Goal: Answer question/provide support

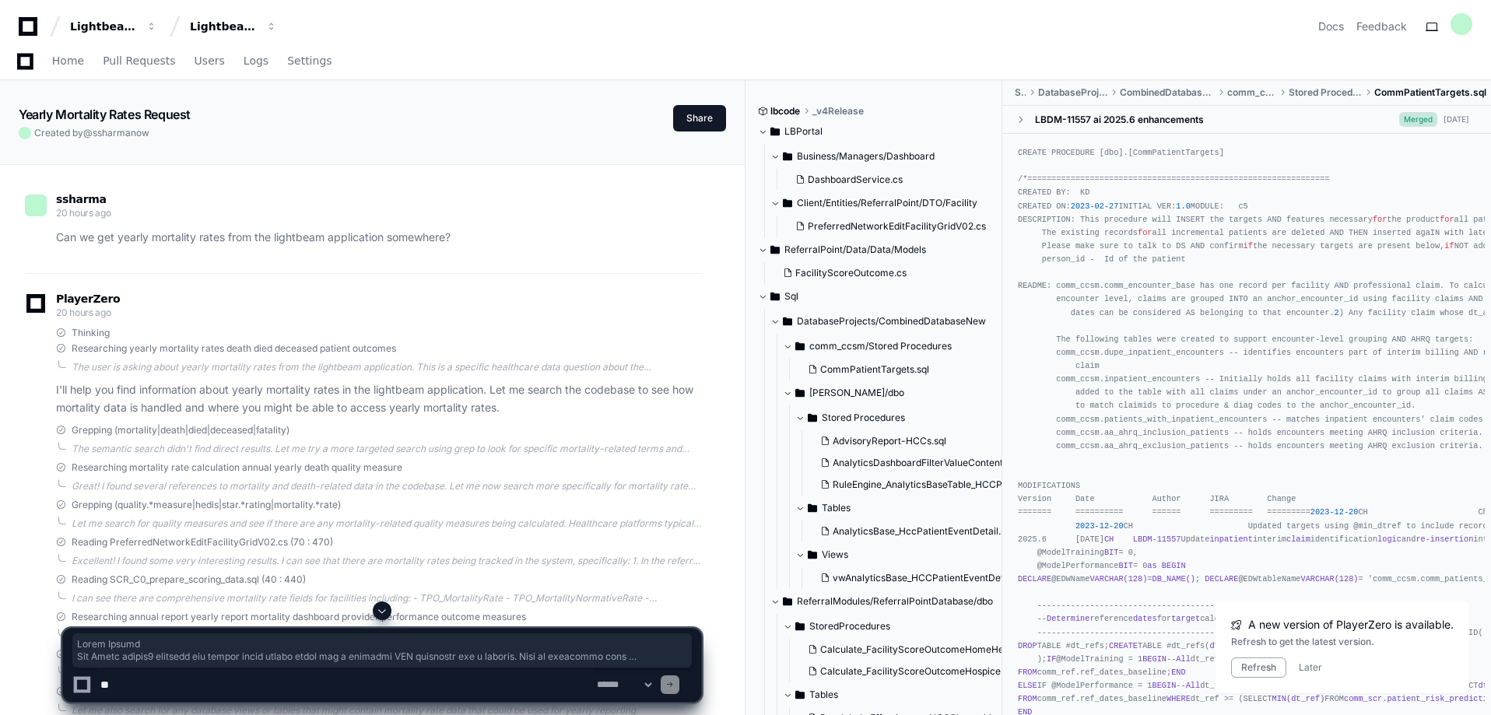
scroll to position [3597, 0]
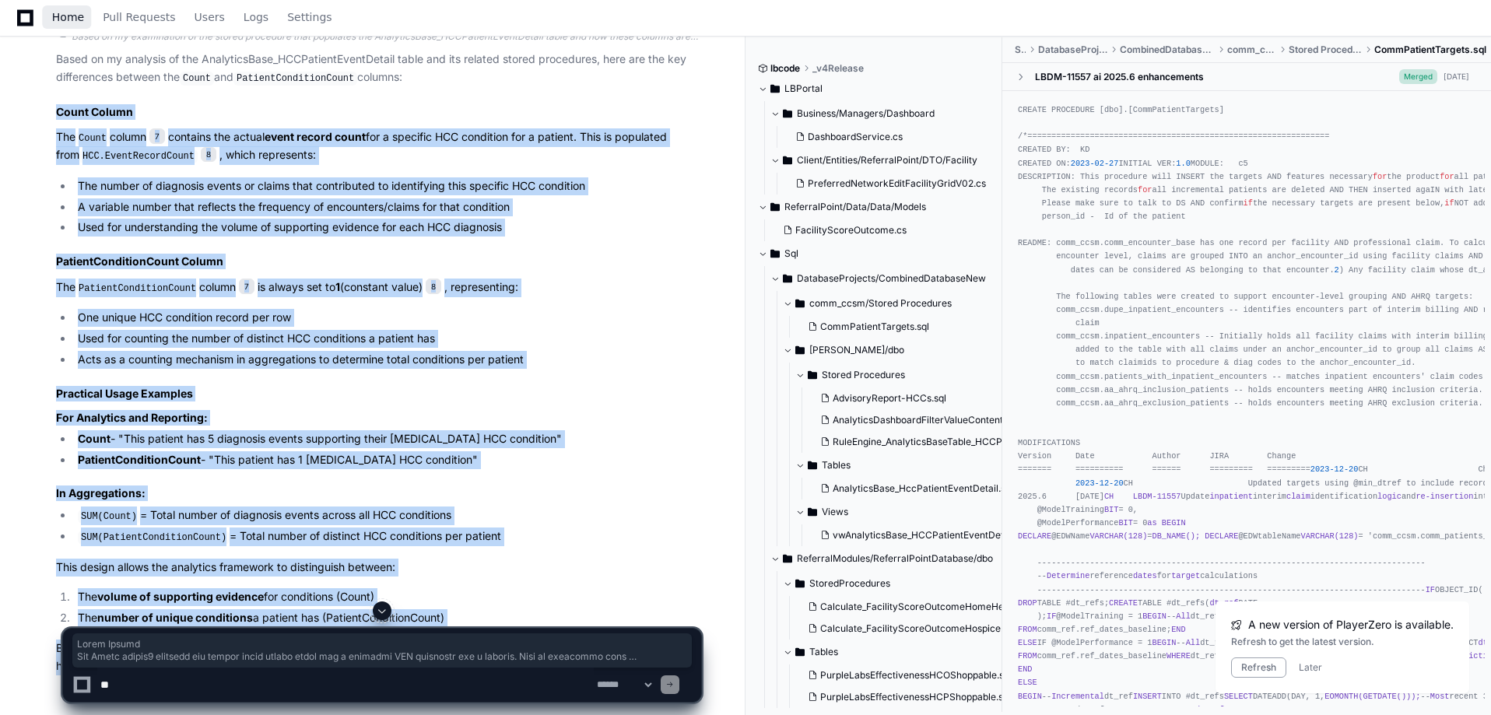
click at [72, 18] on span "Home" at bounding box center [68, 16] width 32 height 9
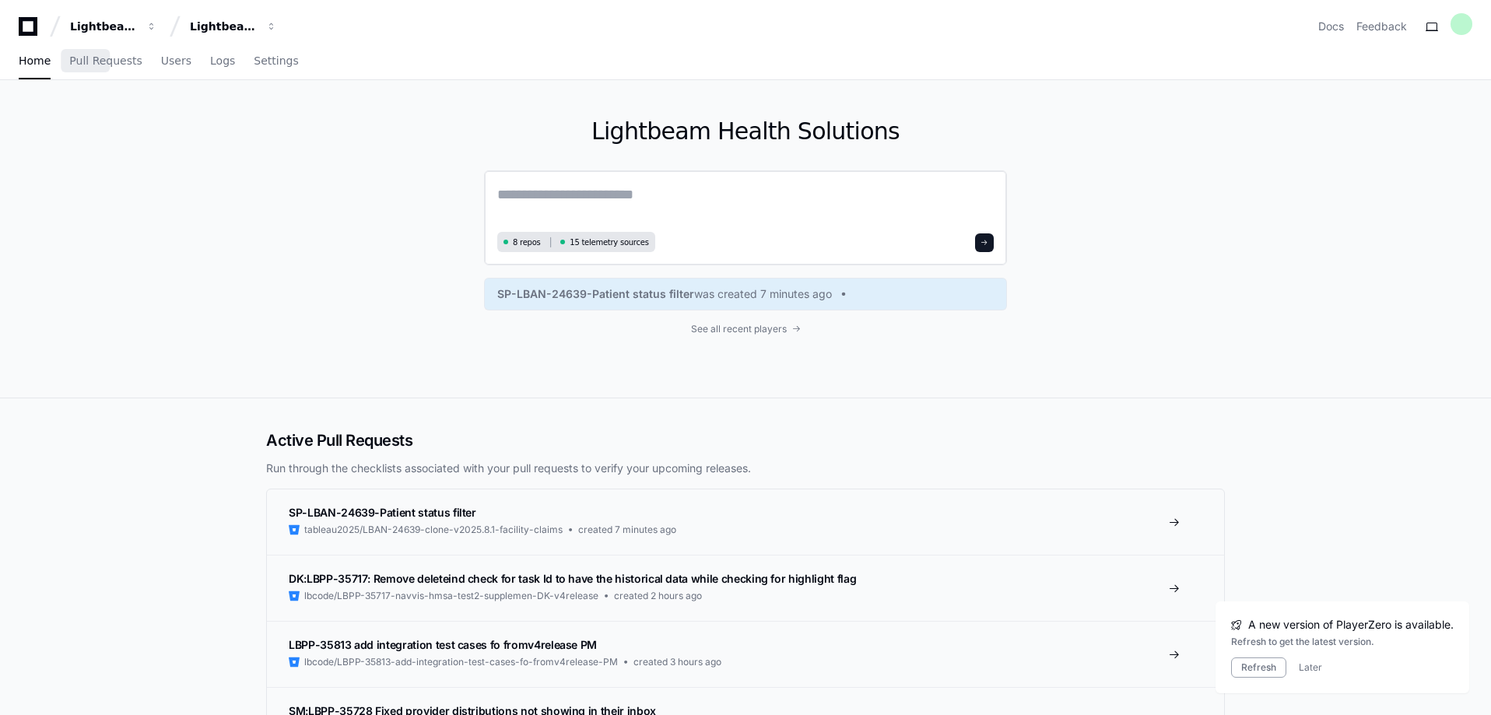
click at [752, 197] on textarea at bounding box center [745, 206] width 496 height 44
click at [865, 298] on link "SP-LBAN-24639-Patient status filter was created 7 minutes ago" at bounding box center [745, 294] width 496 height 16
click at [663, 302] on div "SP-LBAN-24639-Patient status filter was created 7 minutes ago" at bounding box center [745, 294] width 523 height 33
click at [873, 292] on link "SP-LBAN-24639-Patient status filter was created 7 minutes ago" at bounding box center [745, 294] width 496 height 16
click at [730, 324] on span "See all recent players" at bounding box center [739, 329] width 96 height 12
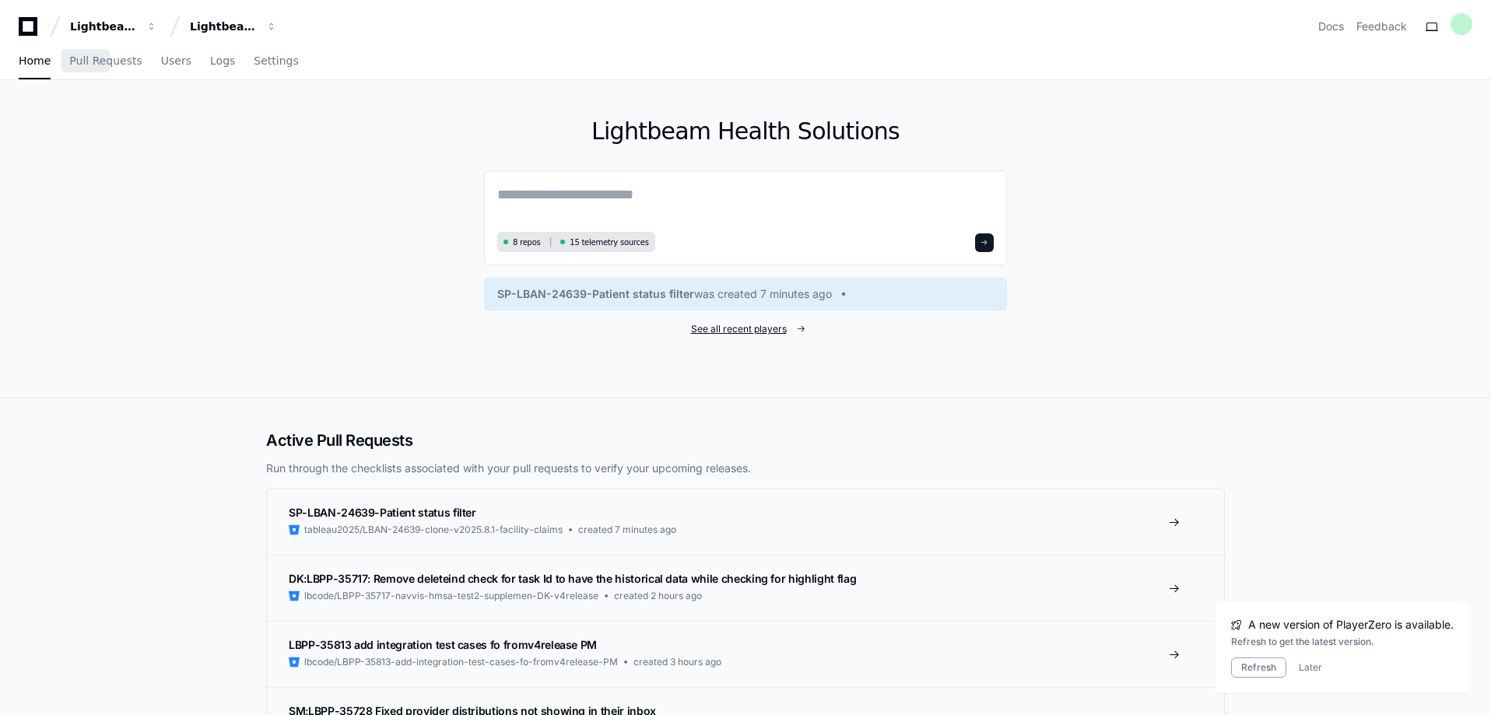
click at [783, 324] on span "See all recent players" at bounding box center [739, 329] width 96 height 12
click at [801, 331] on span at bounding box center [800, 328] width 9 height 9
click at [746, 327] on span "See all recent players" at bounding box center [739, 329] width 96 height 12
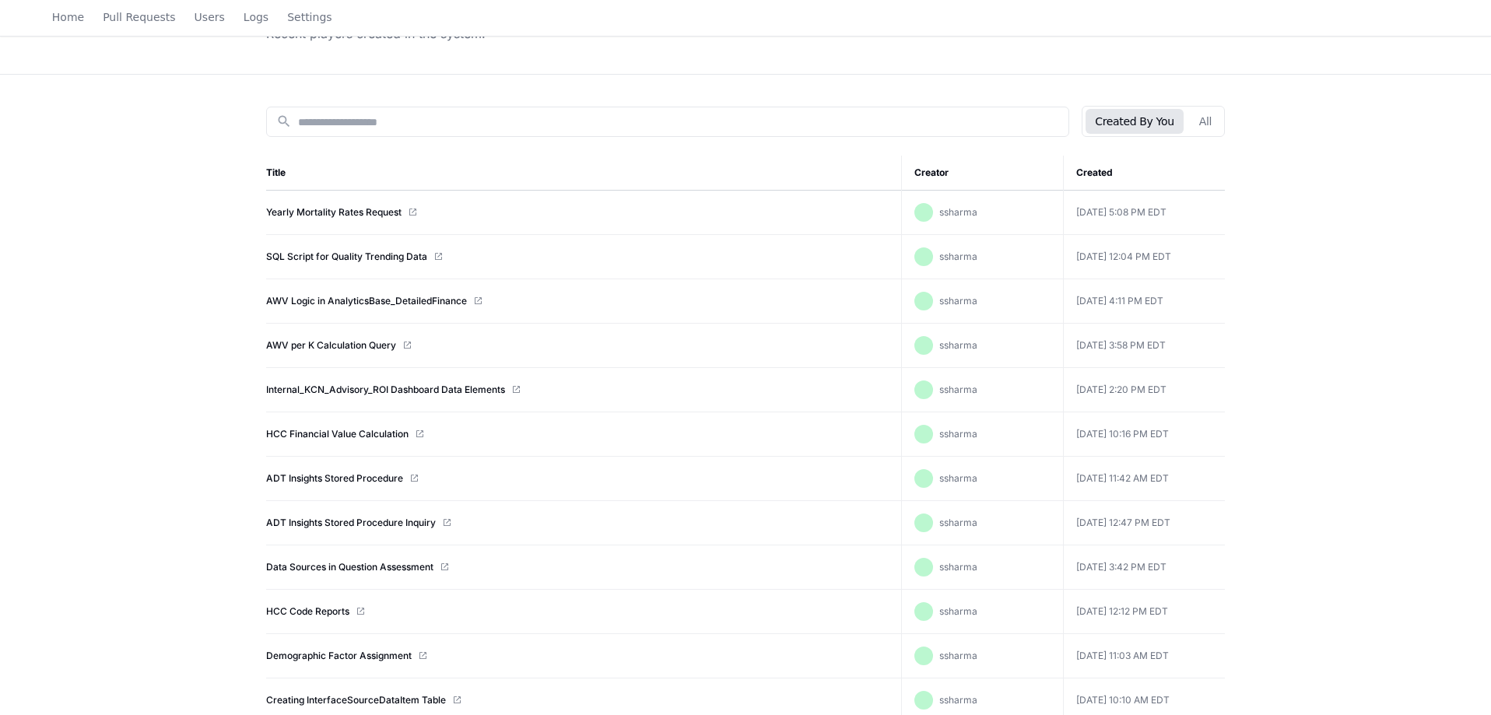
scroll to position [121, 0]
click at [384, 255] on link "SQL Script for Quality Trending Data" at bounding box center [346, 257] width 161 height 12
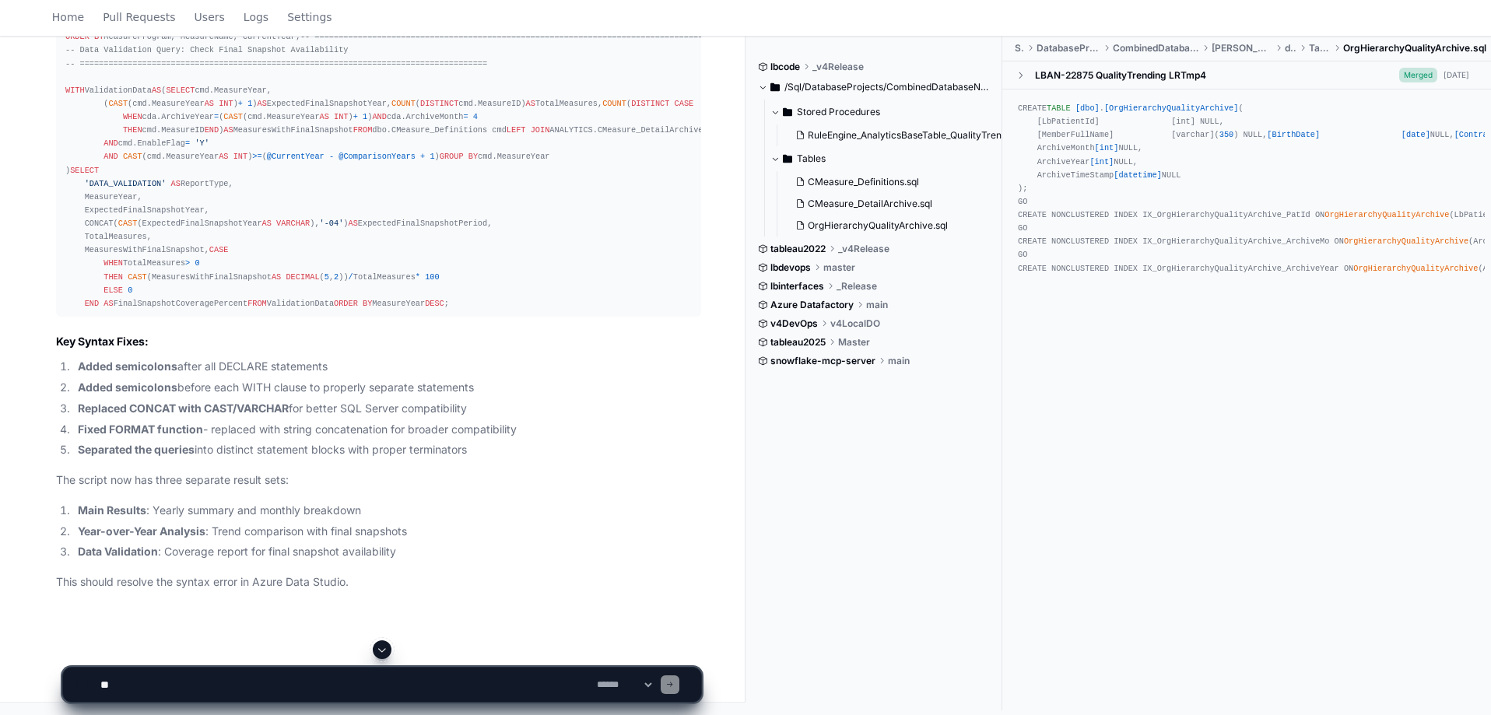
scroll to position [16383, 0]
click at [134, 681] on textarea at bounding box center [345, 684] width 496 height 34
click at [116, 688] on textarea at bounding box center [345, 684] width 496 height 34
click at [121, 685] on textarea at bounding box center [345, 684] width 496 height 34
click at [335, 687] on textarea at bounding box center [345, 684] width 496 height 34
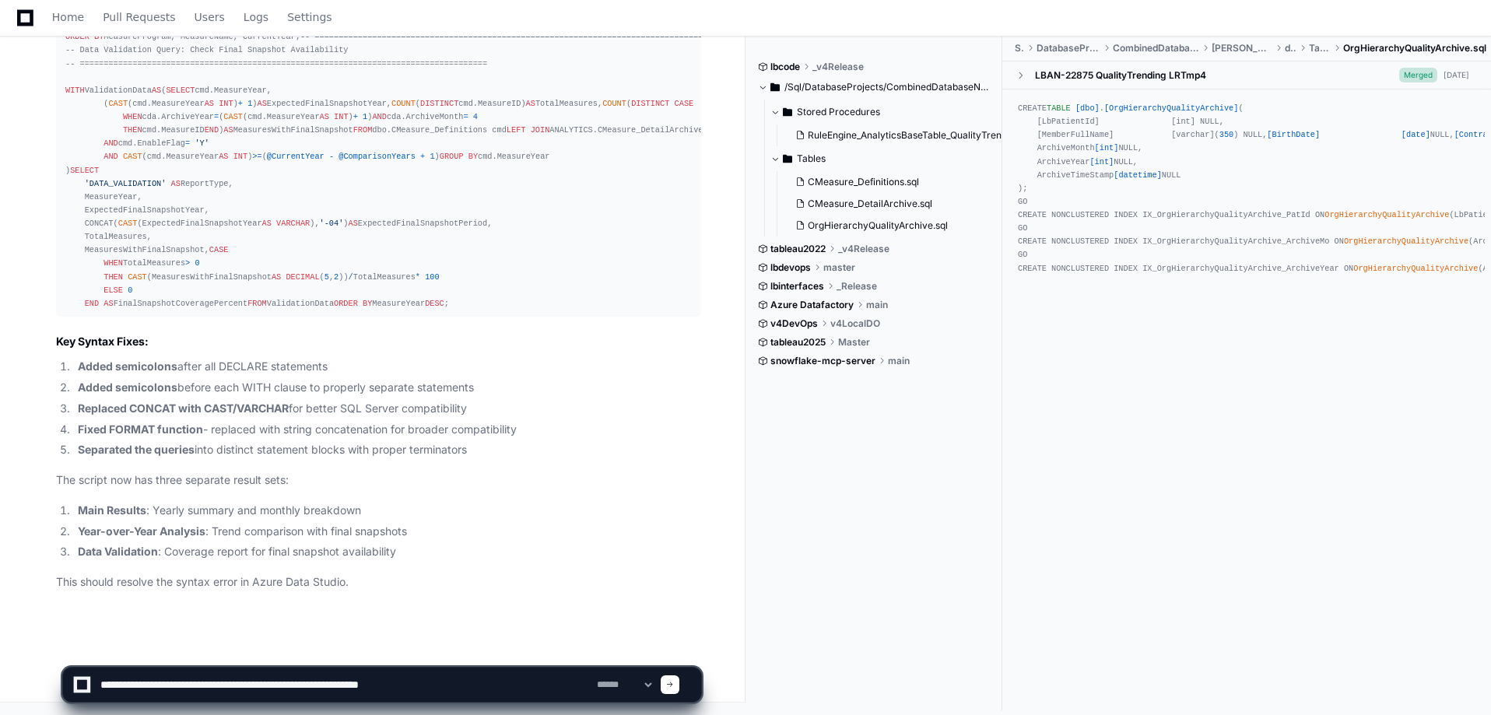
click at [191, 681] on textarea at bounding box center [345, 684] width 496 height 34
click at [492, 682] on textarea at bounding box center [345, 684] width 496 height 34
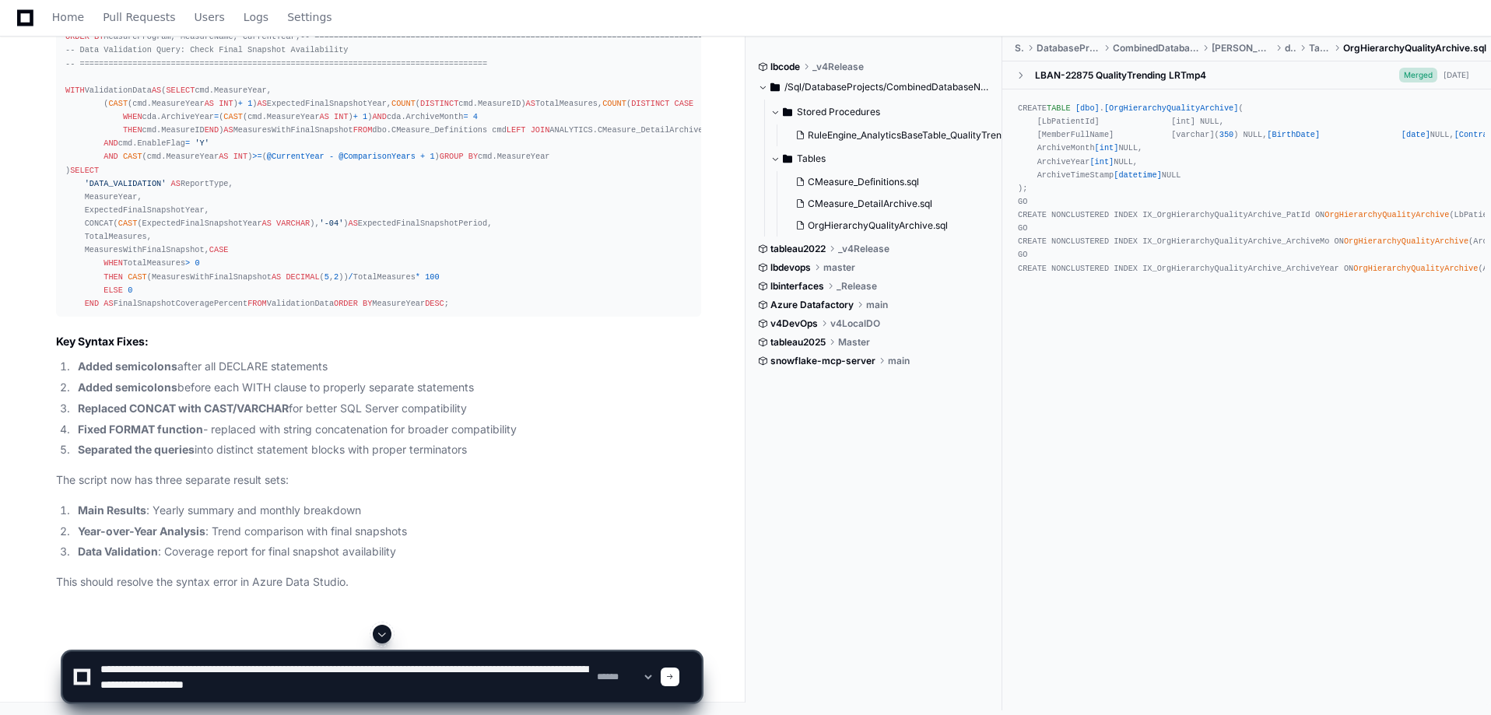
scroll to position [11763, 0]
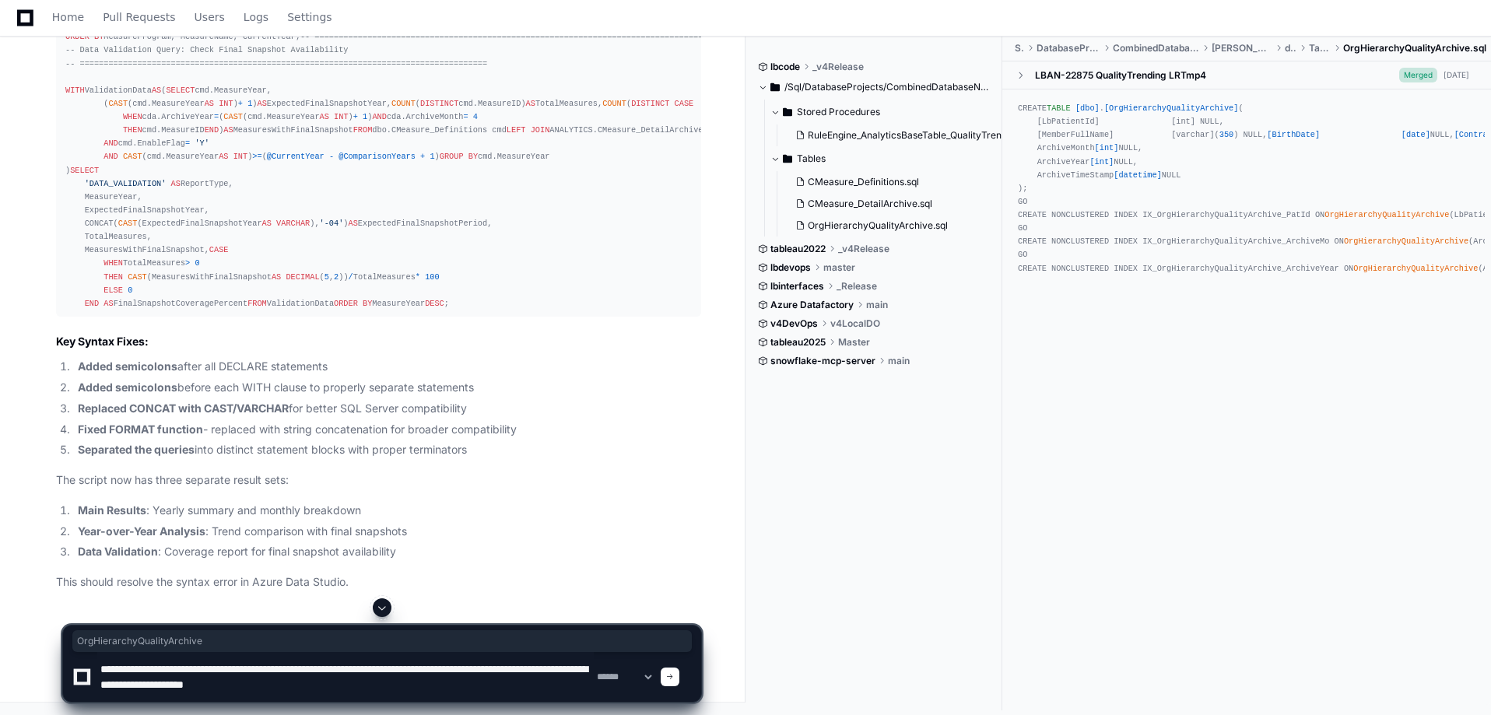
drag, startPoint x: 345, startPoint y: 383, endPoint x: 231, endPoint y: 380, distance: 114.4
copy span "OrgHierarchyQualityArchive"
drag, startPoint x: 415, startPoint y: 692, endPoint x: 348, endPoint y: 689, distance: 67.8
click at [348, 689] on textarea at bounding box center [345, 677] width 496 height 50
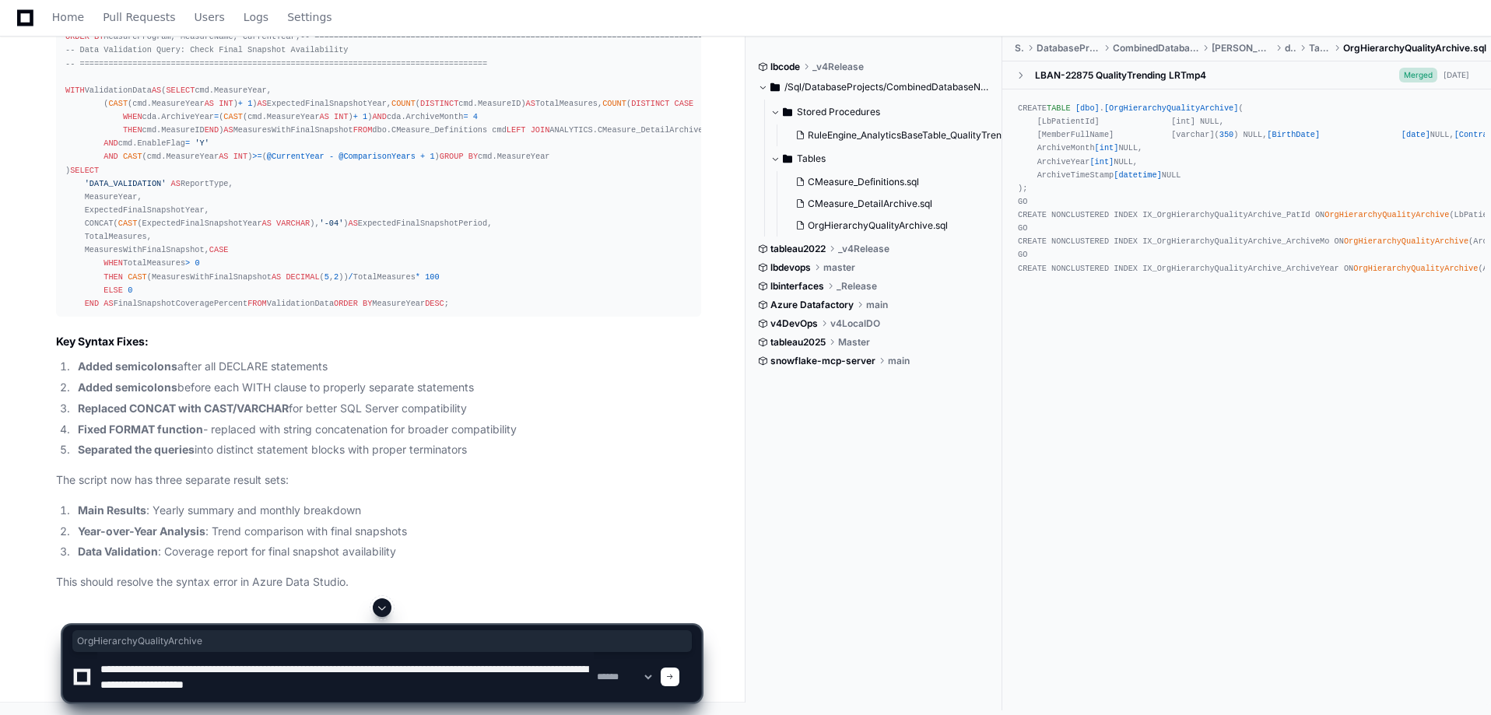
paste textarea "**********"
type textarea "**********"
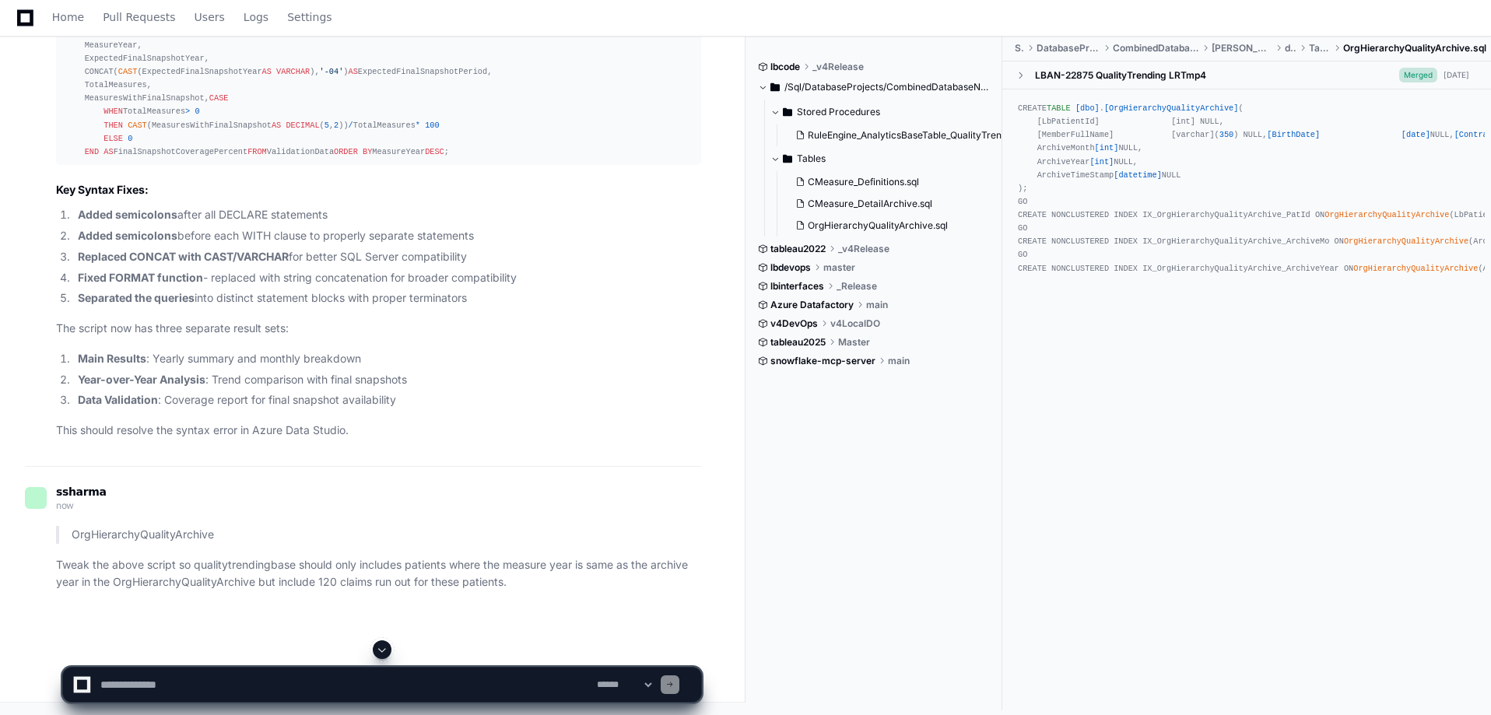
scroll to position [0, 0]
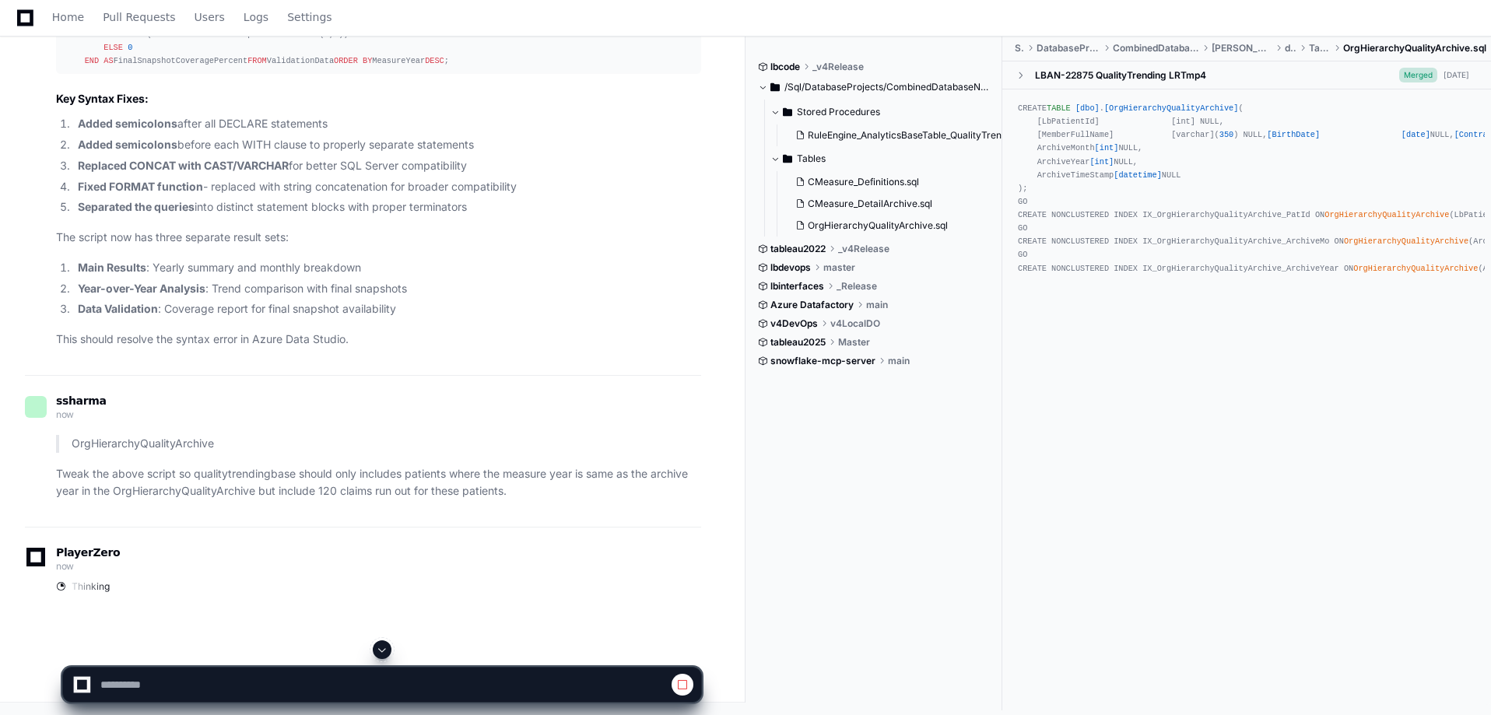
click at [380, 657] on button at bounding box center [382, 649] width 19 height 19
click at [482, 461] on article "OrgHierarchyQualityArchive Tweak the above script so qualitytrendingbase should…" at bounding box center [378, 467] width 645 height 65
click at [472, 476] on p "Tweak the above script so qualitytrendingbase should only includes patients whe…" at bounding box center [378, 483] width 645 height 36
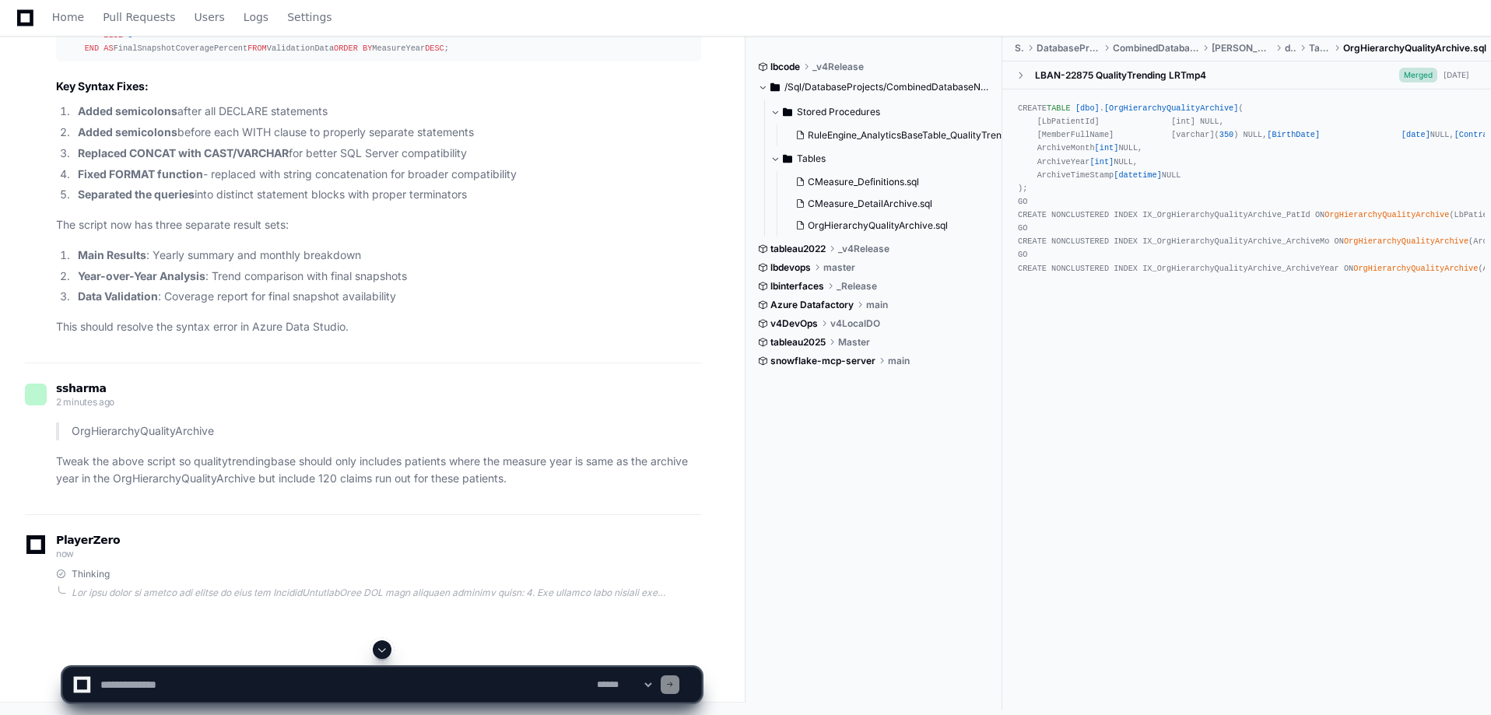
scroll to position [17199, 0]
drag, startPoint x: 66, startPoint y: 114, endPoint x: 369, endPoint y: 501, distance: 491.0
click div "-- ============================================================================…"
drag, startPoint x: 192, startPoint y: 327, endPoint x: 16, endPoint y: 370, distance: 181.1
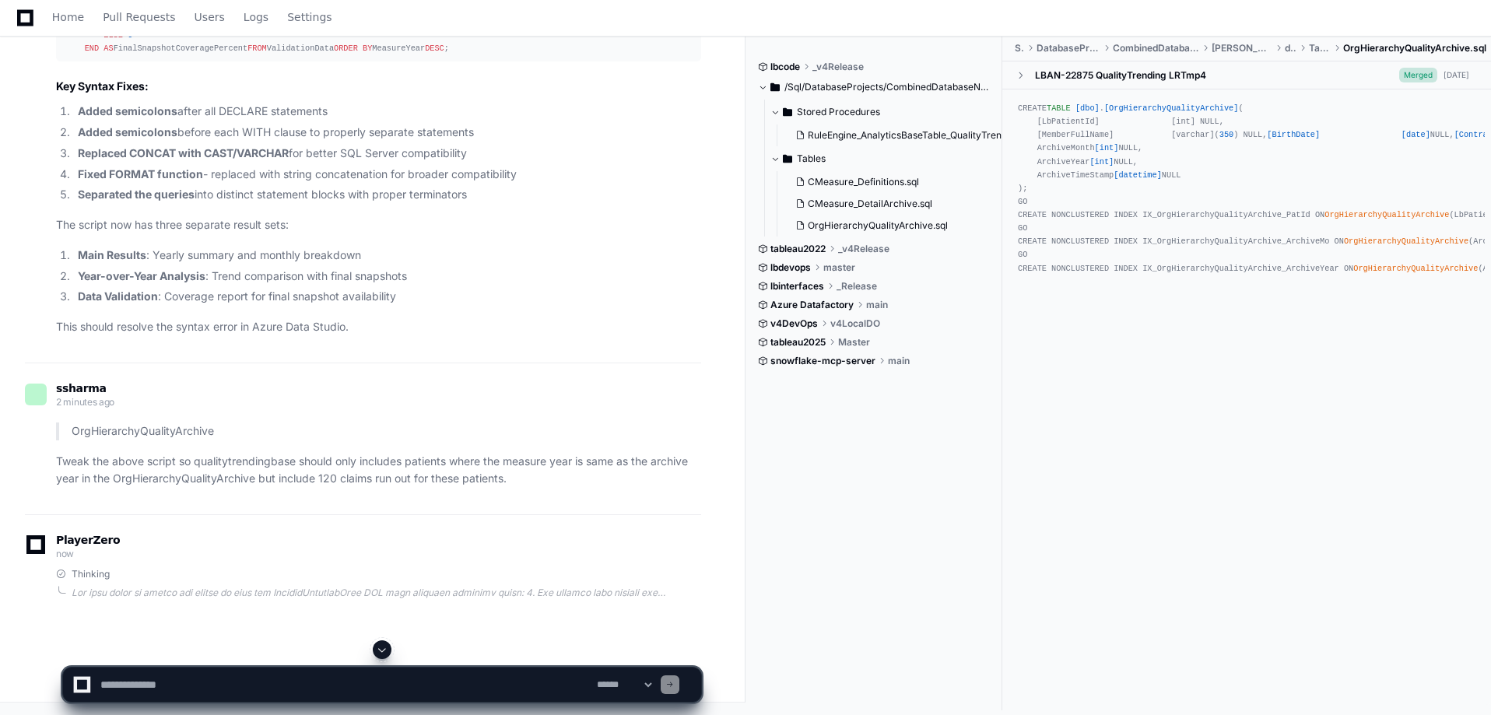
copy div "-- ============================================================================…"
click at [1477, 588] on div "CREATE TABLE [dbo] . [OrgHierarchyQualityArchive] ( [LbPatientId] [int] NULL, […" at bounding box center [1246, 396] width 489 height 615
